Goal: Task Accomplishment & Management: Use online tool/utility

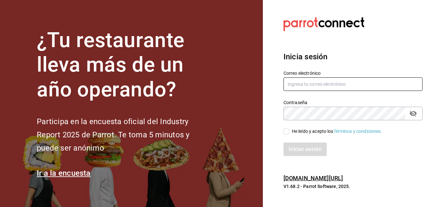
type input "[EMAIL_ADDRESS][DOMAIN_NAME]"
click at [288, 132] on input "He leído y acepto los Términos y condiciones." at bounding box center [287, 132] width 6 height 6
checkbox input "true"
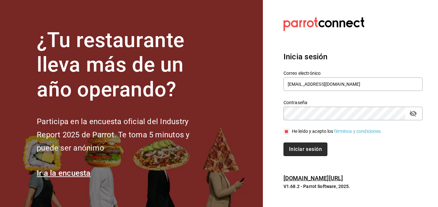
click at [304, 150] on button "Iniciar sesión" at bounding box center [306, 150] width 44 height 14
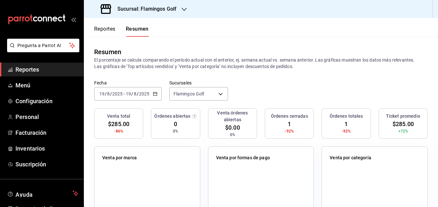
click at [103, 33] on button "Reportes" at bounding box center [104, 31] width 21 height 11
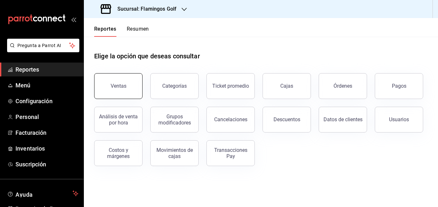
click at [124, 89] on button "Ventas" at bounding box center [118, 86] width 48 height 26
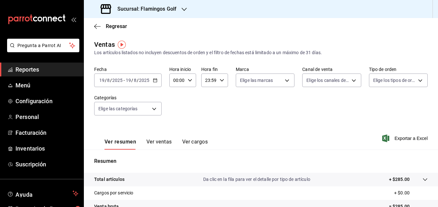
click at [155, 81] on icon "button" at bounding box center [155, 80] width 5 height 5
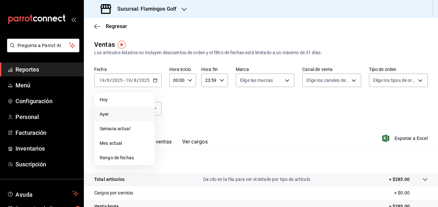
click at [109, 114] on span "Ayer" at bounding box center [125, 114] width 50 height 7
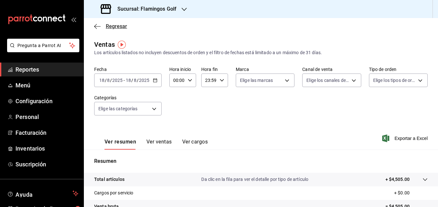
click at [96, 27] on icon "button" at bounding box center [97, 27] width 6 height 6
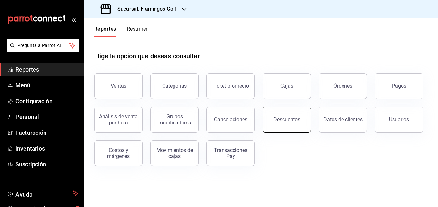
click at [283, 124] on button "Descuentos" at bounding box center [287, 120] width 48 height 26
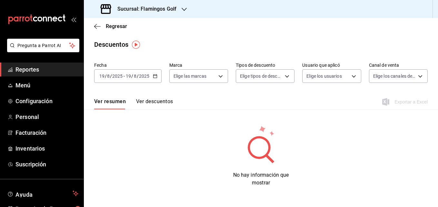
click at [155, 77] on icon "button" at bounding box center [155, 76] width 5 height 5
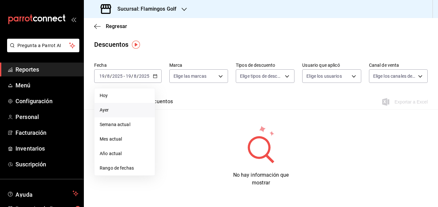
click at [108, 108] on span "Ayer" at bounding box center [125, 110] width 50 height 7
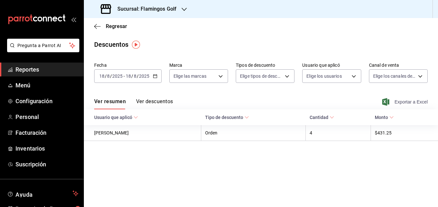
click at [407, 101] on span "Exportar a Excel" at bounding box center [406, 102] width 44 height 8
click at [96, 27] on icon "button" at bounding box center [97, 27] width 6 height 6
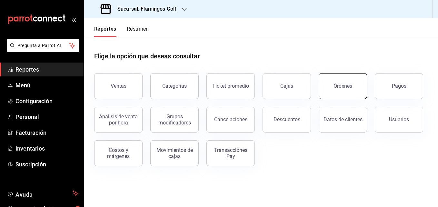
click at [343, 92] on button "Órdenes" at bounding box center [343, 86] width 48 height 26
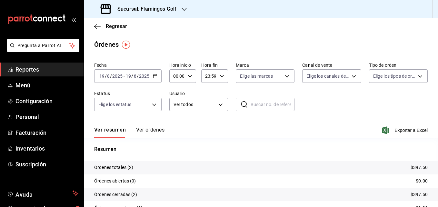
click at [156, 76] on icon "button" at bounding box center [155, 76] width 5 height 5
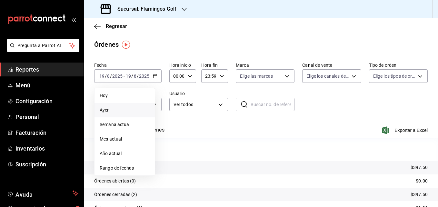
click at [111, 109] on span "Ayer" at bounding box center [125, 110] width 50 height 7
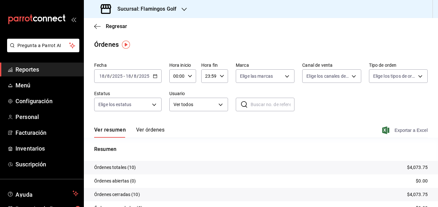
click at [402, 128] on span "Exportar a Excel" at bounding box center [406, 130] width 44 height 8
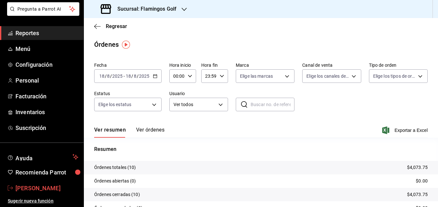
click at [44, 189] on span "[PERSON_NAME]" at bounding box center [46, 188] width 63 height 9
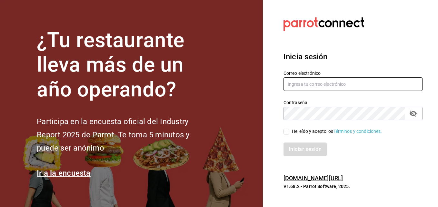
type input "[EMAIL_ADDRESS][DOMAIN_NAME]"
